Goal: Information Seeking & Learning: Learn about a topic

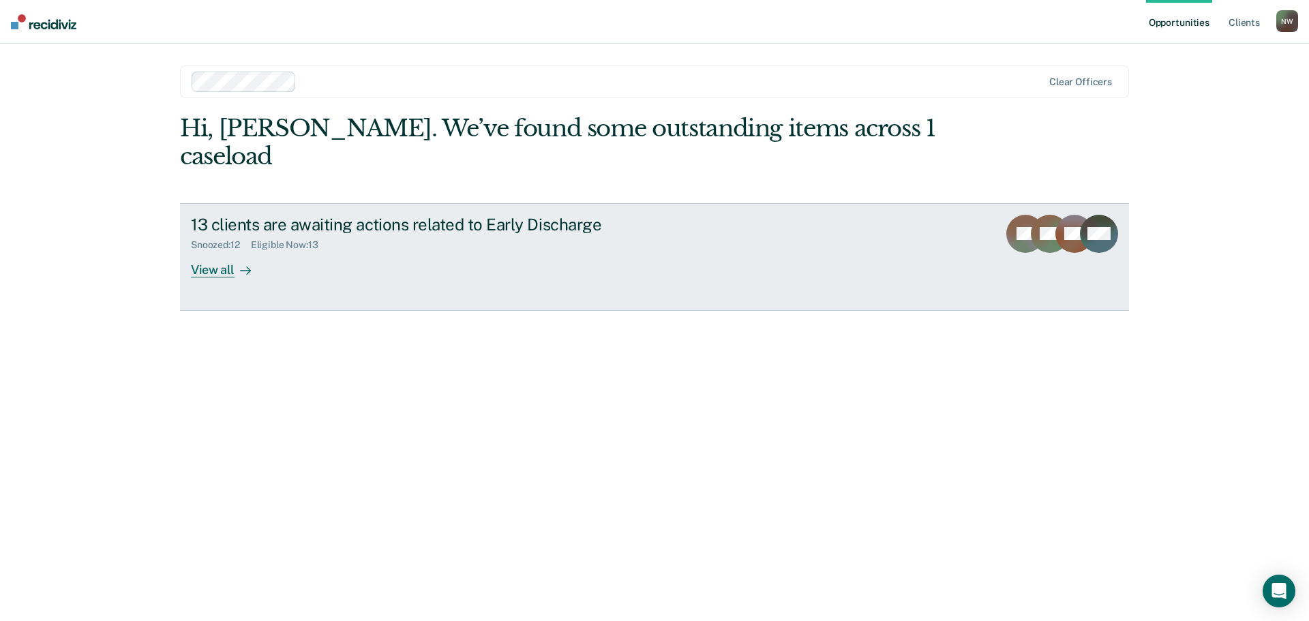
click at [215, 251] on div "View all" at bounding box center [229, 264] width 76 height 27
